Goal: Task Accomplishment & Management: Use online tool/utility

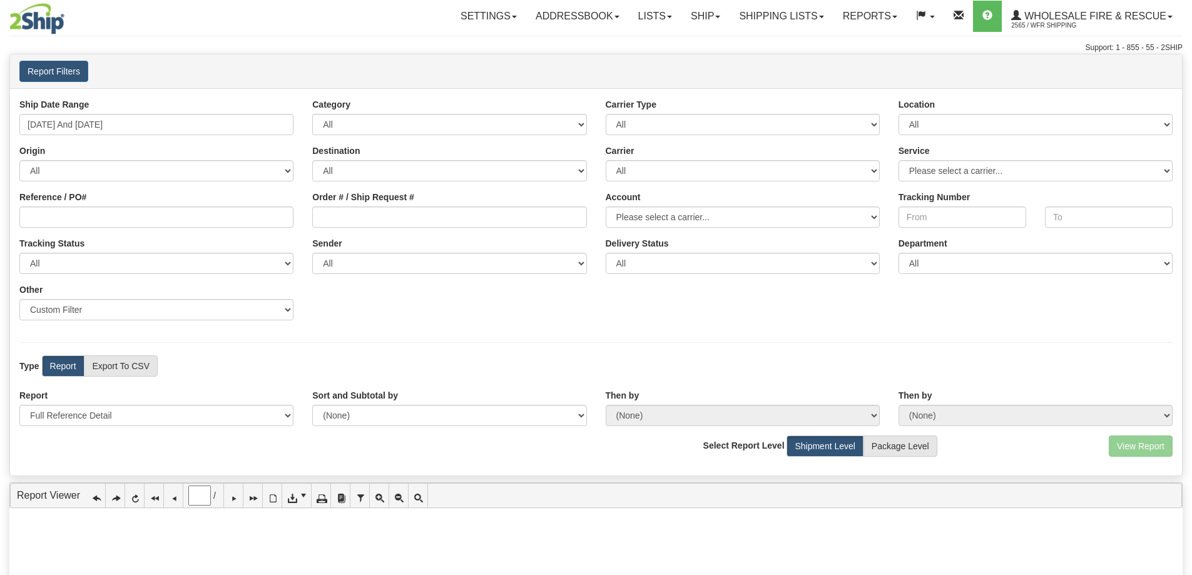
select select "Users\Full Reference Detail.trdx"
type input "0"
click at [863, 8] on link "Reports" at bounding box center [870, 16] width 73 height 31
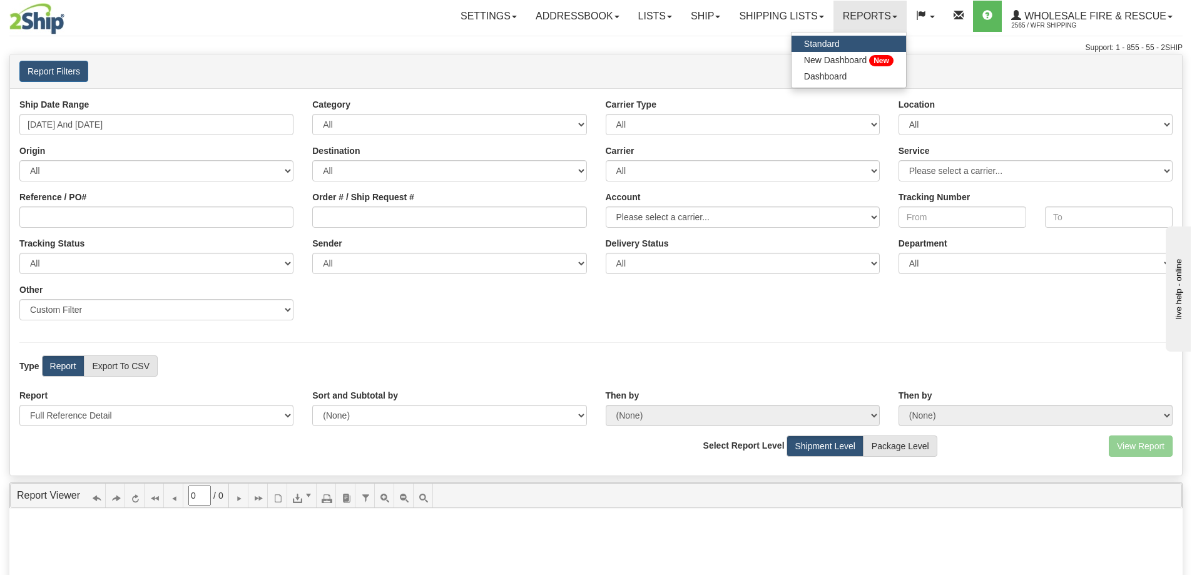
click at [832, 40] on span "Standard" at bounding box center [822, 44] width 36 height 10
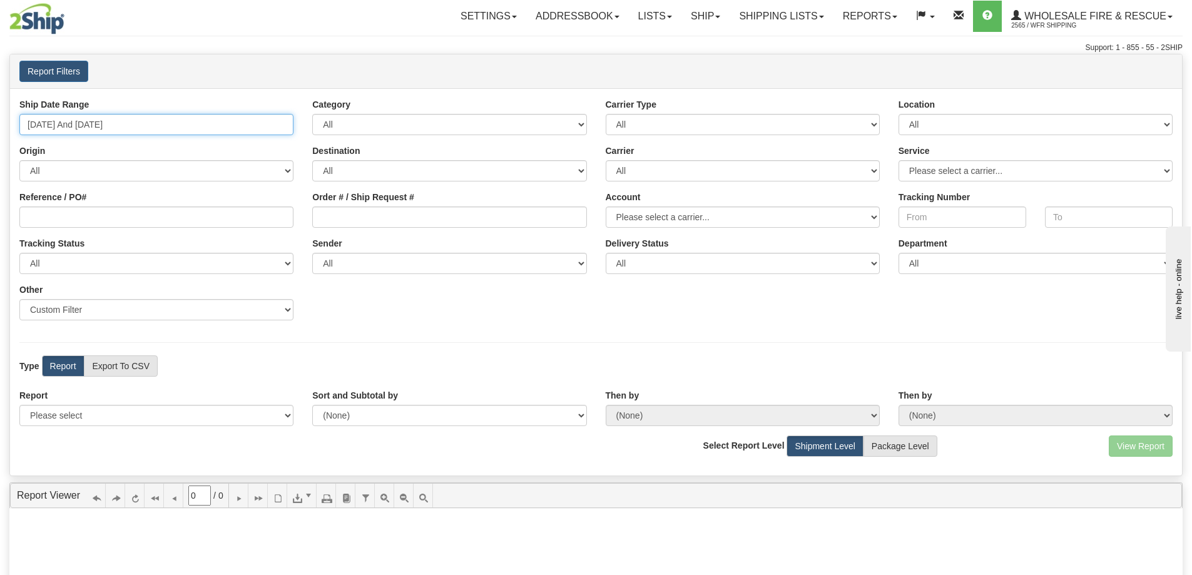
click at [63, 120] on input "[DATE] And [DATE]" at bounding box center [156, 124] width 274 height 21
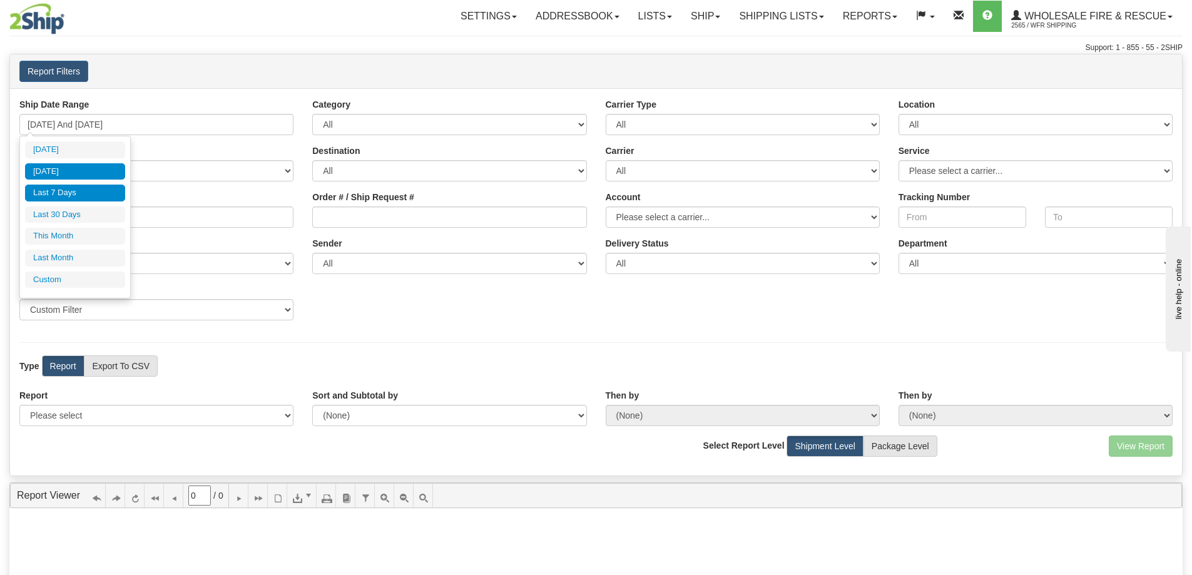
click at [71, 171] on li "[DATE]" at bounding box center [75, 171] width 100 height 17
type input "[DATE] And [DATE]"
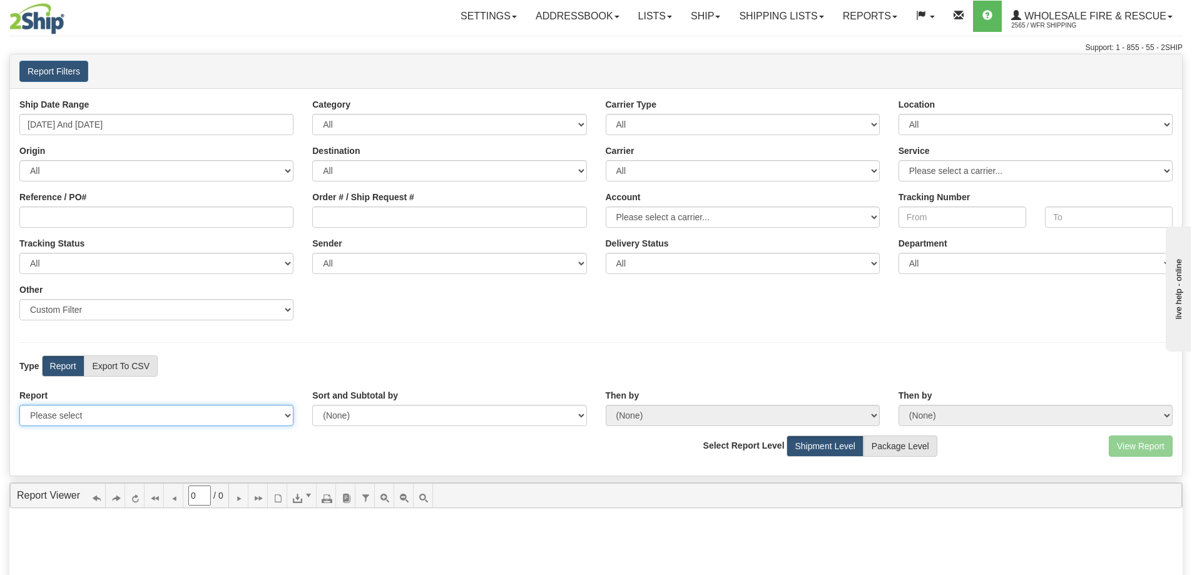
click at [115, 422] on select "Please select 1 Line Shipment Report Address Detail Basic Shipment Overview Can…" at bounding box center [156, 415] width 274 height 21
select select "Users\Full Reference Detail.trdx"
click at [19, 405] on select "Please select 1 Line Shipment Report Address Detail Basic Shipment Overview Can…" at bounding box center [156, 415] width 274 height 21
click at [1135, 437] on button "View Report" at bounding box center [1141, 446] width 64 height 21
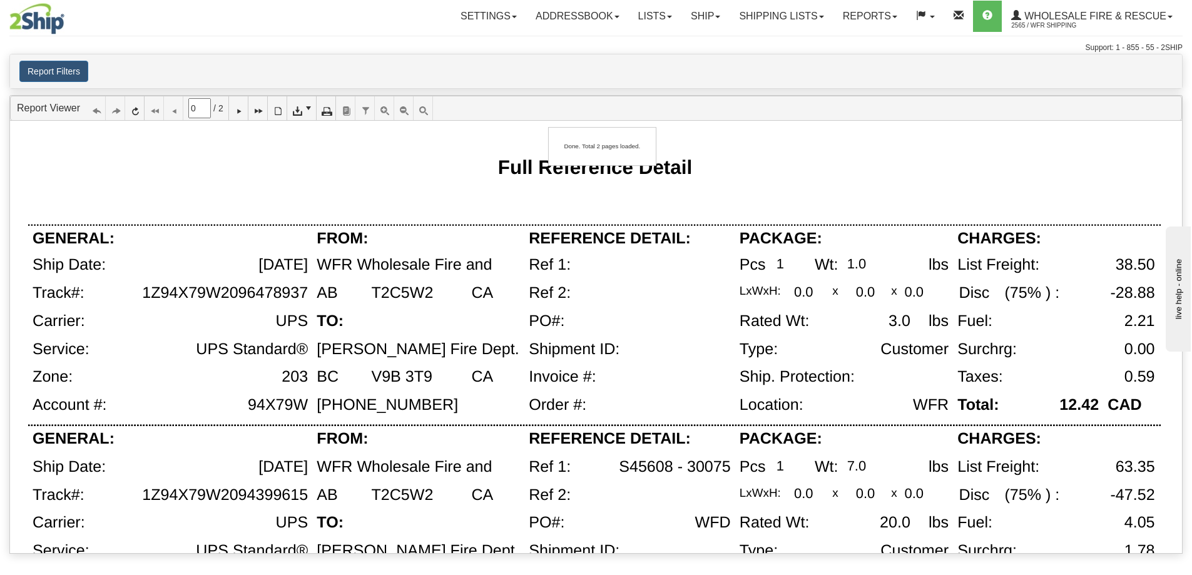
type input "1"
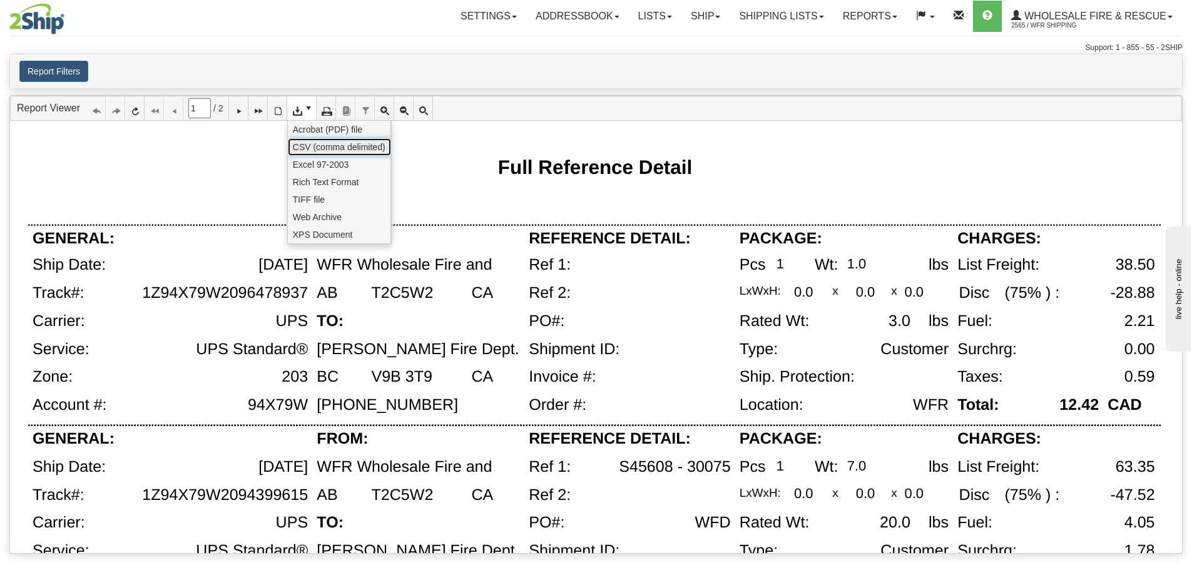
click at [308, 146] on span "CSV (comma delimited)" at bounding box center [339, 147] width 93 height 13
